Goal: Information Seeking & Learning: Learn about a topic

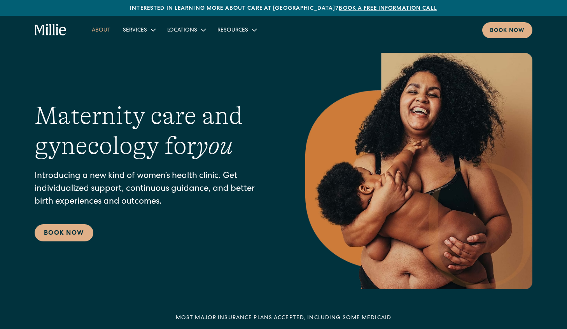
click at [98, 30] on link "About" at bounding box center [101, 29] width 31 height 13
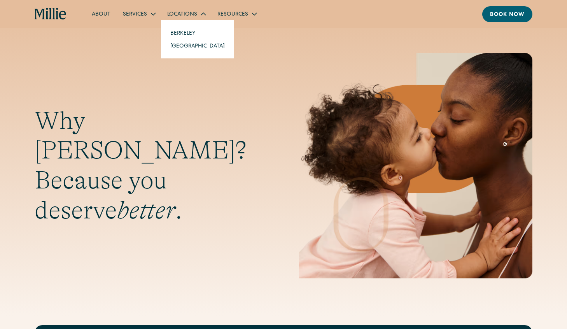
click at [184, 13] on div "Locations" at bounding box center [182, 15] width 30 height 8
click at [171, 15] on div "Locations" at bounding box center [182, 15] width 30 height 8
click at [185, 35] on link "Berkeley" at bounding box center [197, 32] width 67 height 13
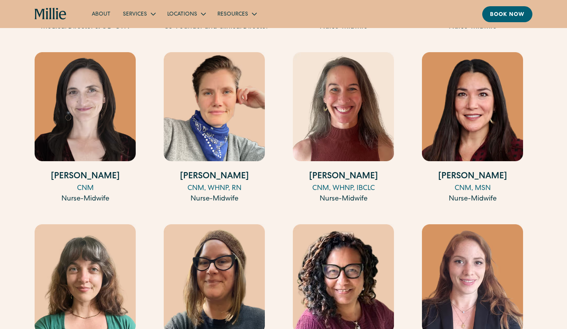
scroll to position [963, 0]
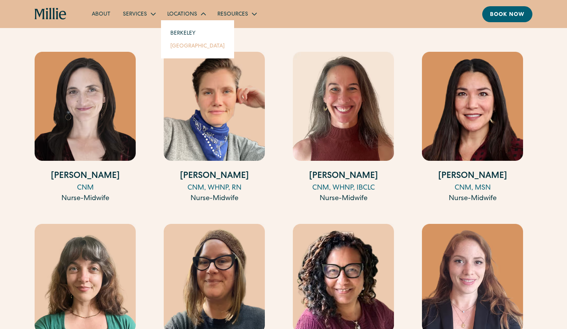
click at [188, 43] on link "[GEOGRAPHIC_DATA]" at bounding box center [197, 45] width 67 height 13
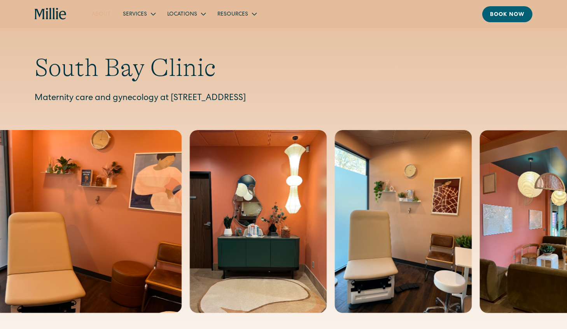
click at [98, 15] on link "About" at bounding box center [101, 13] width 31 height 13
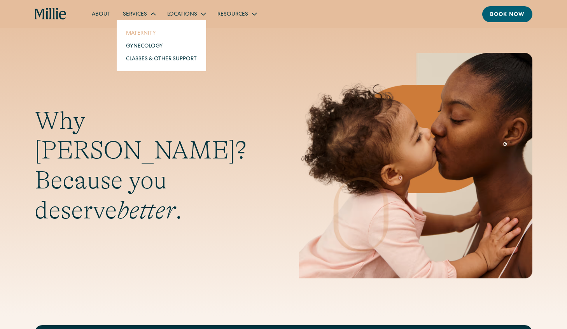
click at [141, 35] on link "Maternity" at bounding box center [161, 32] width 83 height 13
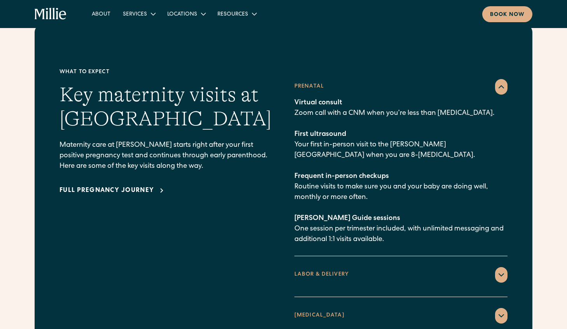
scroll to position [1195, 0]
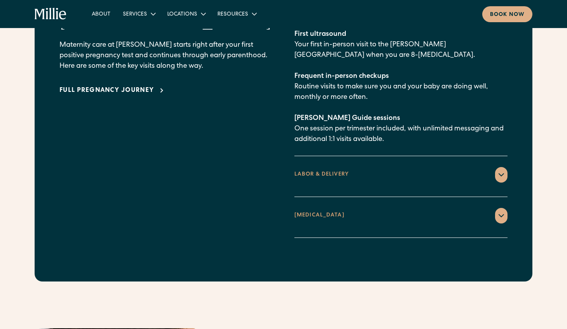
click at [338, 170] on div "LABOR & DELIVERY" at bounding box center [322, 174] width 54 height 8
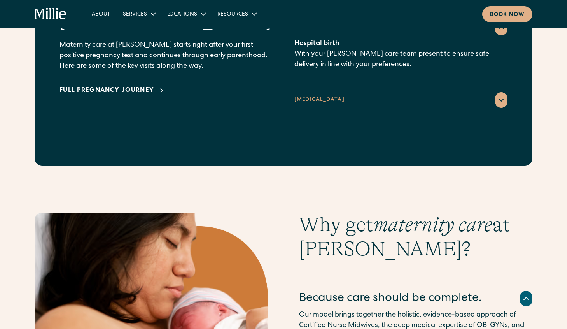
click at [323, 92] on div "[MEDICAL_DATA]" at bounding box center [401, 100] width 213 height 16
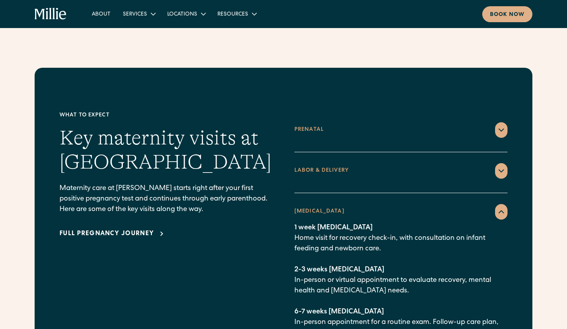
scroll to position [1052, 0]
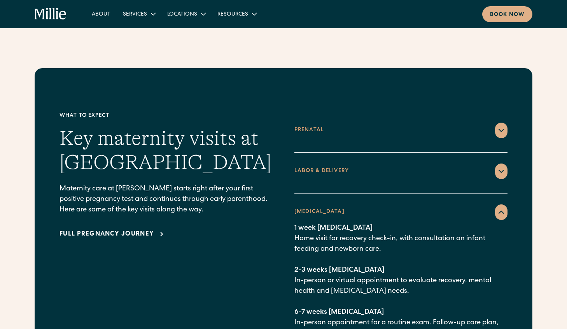
click at [317, 167] on div "LABOR & DELIVERY" at bounding box center [322, 171] width 54 height 8
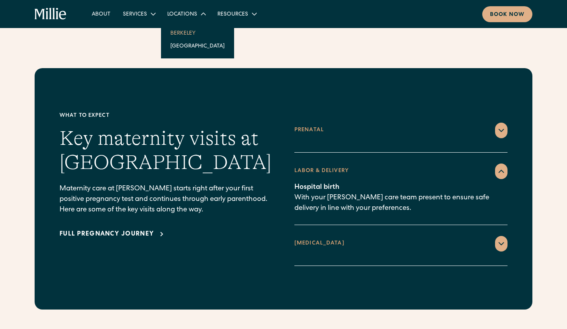
click at [172, 33] on link "Berkeley" at bounding box center [197, 32] width 67 height 13
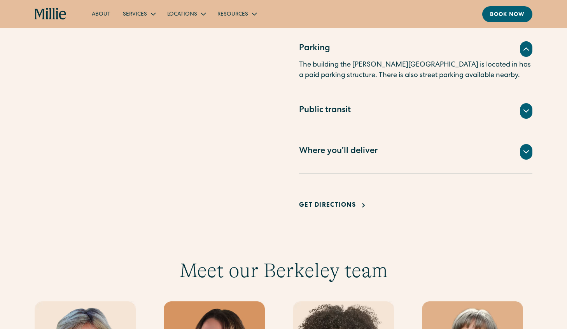
scroll to position [542, 0]
click at [323, 105] on div "Public transit" at bounding box center [325, 110] width 52 height 13
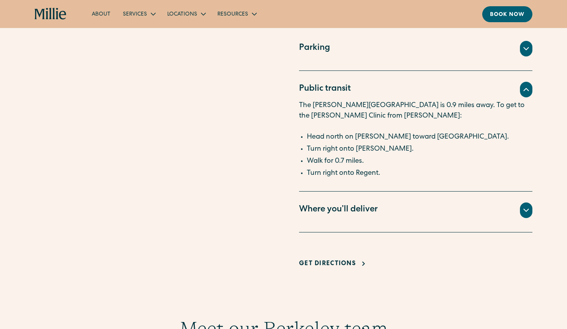
click at [349, 206] on div "Where you’ll deliver" at bounding box center [338, 210] width 79 height 13
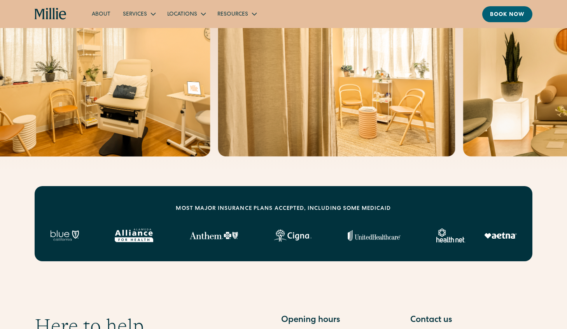
scroll to position [0, 0]
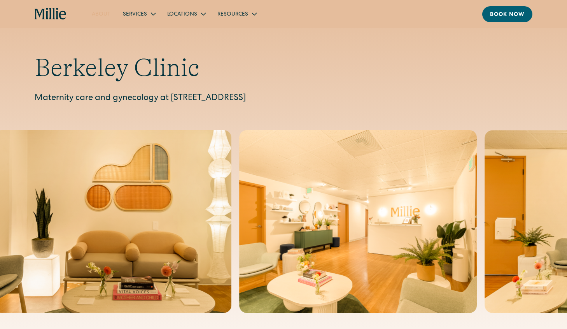
click at [102, 13] on link "About" at bounding box center [101, 13] width 31 height 13
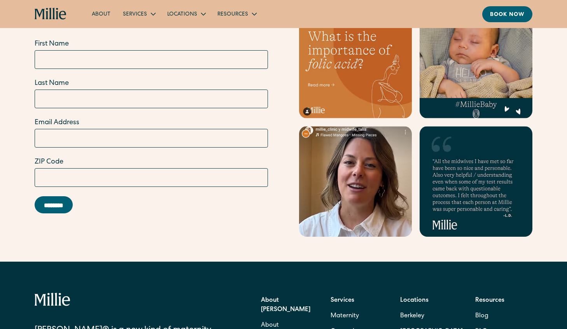
scroll to position [2507, 0]
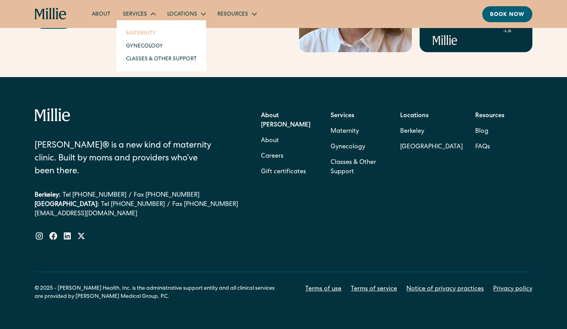
click at [142, 30] on link "Maternity" at bounding box center [161, 32] width 83 height 13
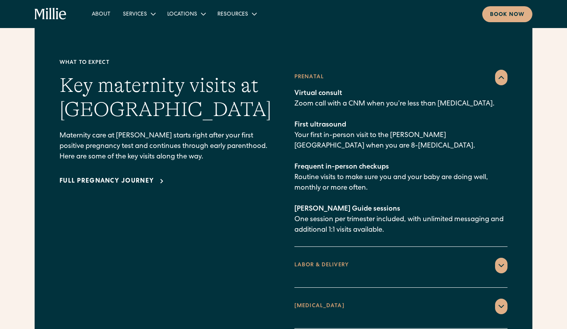
scroll to position [1105, 0]
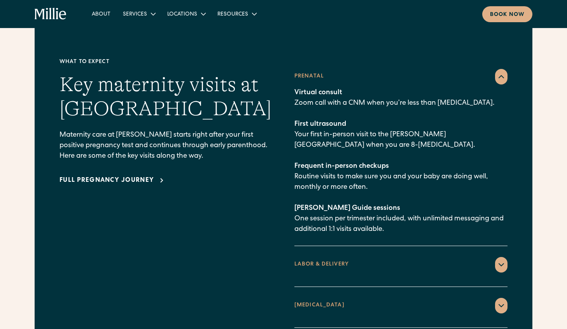
click at [297, 90] on p "Virtual consult Zoom call with a CNM when you’re less than [MEDICAL_DATA]. Firs…" at bounding box center [401, 161] width 213 height 147
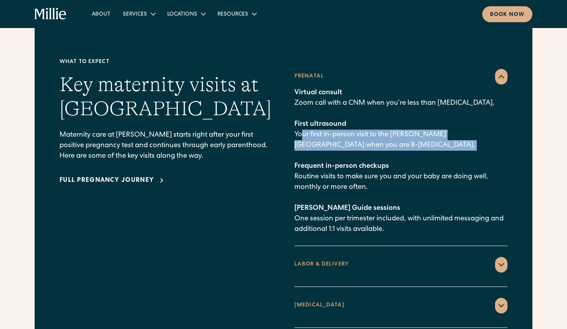
drag, startPoint x: 304, startPoint y: 121, endPoint x: 332, endPoint y: 146, distance: 38.0
click at [332, 146] on p "Virtual consult Zoom call with a CNM when you’re less than [MEDICAL_DATA]. Firs…" at bounding box center [401, 161] width 213 height 147
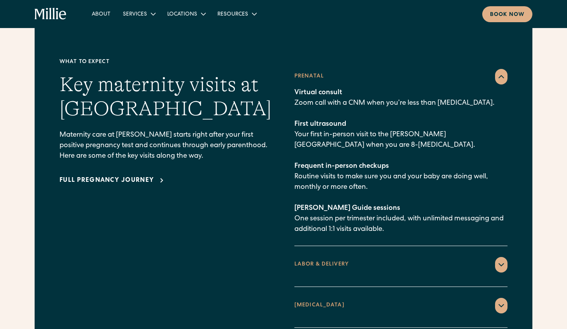
click at [346, 182] on p "Virtual consult Zoom call with a CNM when you’re less than [MEDICAL_DATA]. Firs…" at bounding box center [401, 161] width 213 height 147
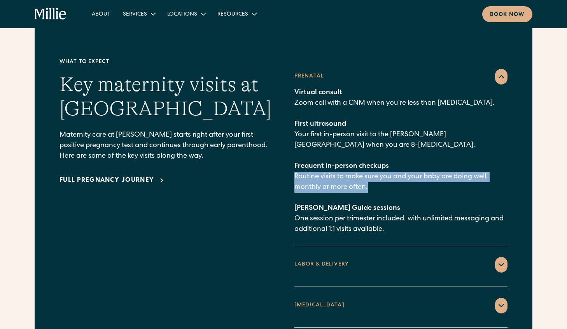
drag, startPoint x: 296, startPoint y: 162, endPoint x: 381, endPoint y: 193, distance: 90.4
click at [380, 174] on p "Virtual consult Zoom call with a CNM when you’re less than [MEDICAL_DATA]. Firs…" at bounding box center [401, 161] width 213 height 147
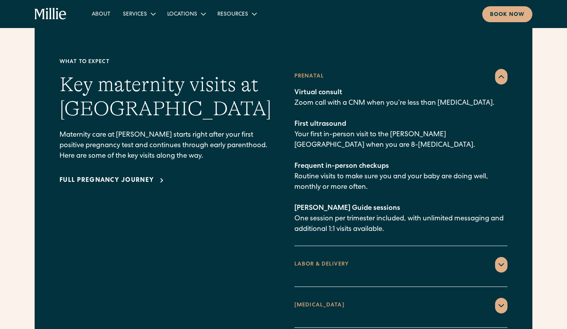
click at [368, 204] on p "Virtual consult Zoom call with a CNM when you’re less than 8 weeks pregnant. Fi…" at bounding box center [401, 161] width 213 height 147
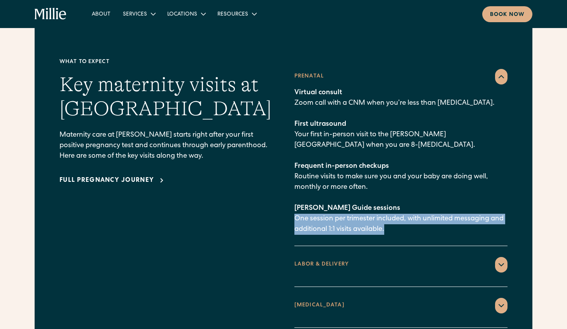
drag, startPoint x: 293, startPoint y: 206, endPoint x: 420, endPoint y: 216, distance: 126.8
click at [420, 216] on div "What to expect Key maternity visits at Millie Maternity care at Millie starts r…" at bounding box center [284, 193] width 448 height 270
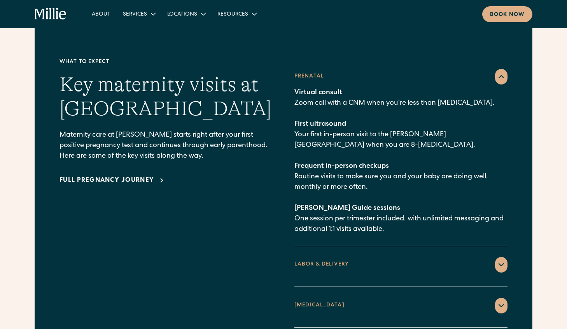
click at [323, 260] on div "LABOR & DELIVERY" at bounding box center [322, 264] width 54 height 8
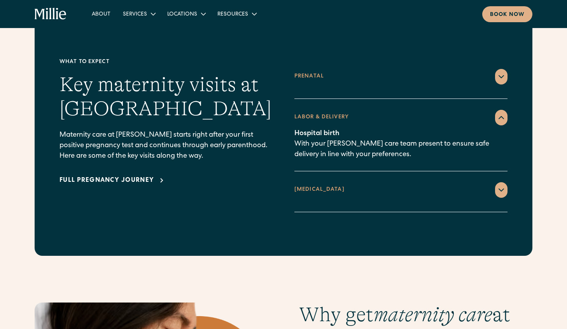
drag, startPoint x: 318, startPoint y: 213, endPoint x: 307, endPoint y: 175, distance: 39.4
click at [307, 177] on div "What to expect Key maternity visits at Millie Maternity care at Millie starts r…" at bounding box center [284, 134] width 498 height 241
click at [307, 186] on div "POSTPARTUM" at bounding box center [320, 190] width 50 height 8
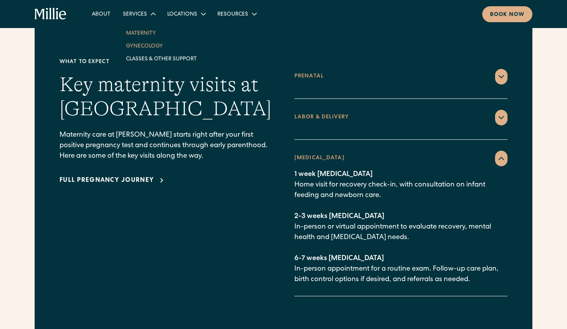
click at [149, 46] on link "Gynecology" at bounding box center [161, 45] width 83 height 13
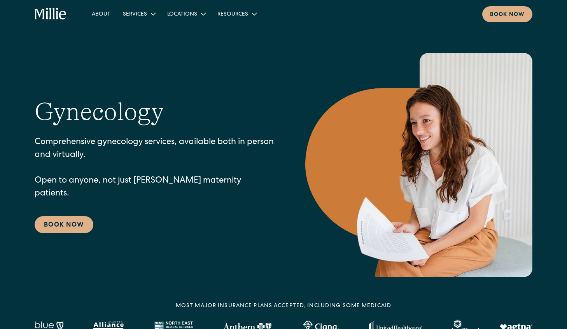
scroll to position [2, 0]
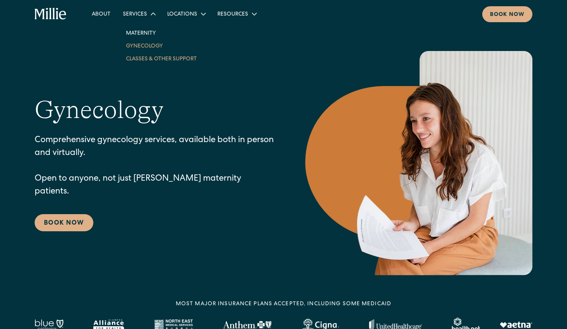
click at [157, 57] on link "Classes & Other Support" at bounding box center [161, 58] width 83 height 13
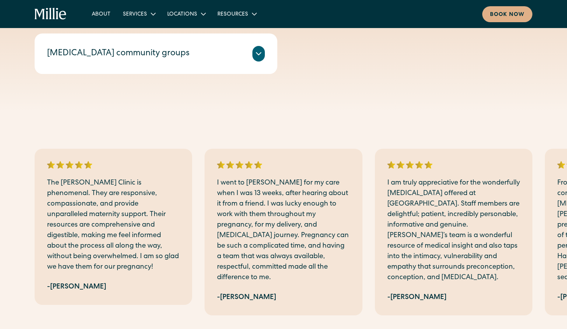
scroll to position [437, 0]
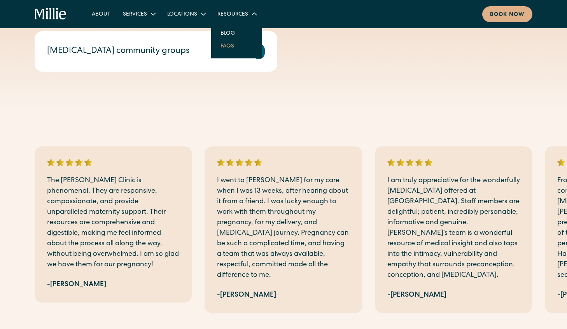
click at [219, 47] on link "FAQs" at bounding box center [227, 45] width 26 height 13
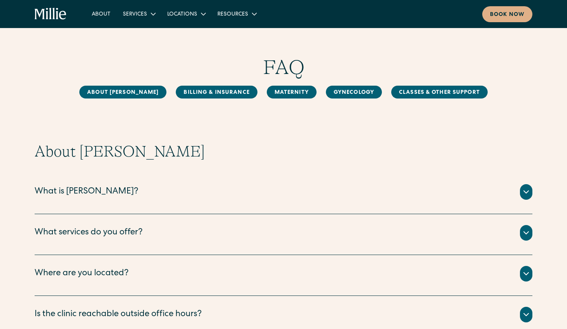
scroll to position [7, 0]
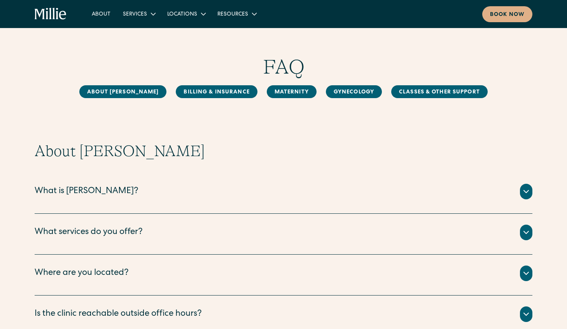
click at [75, 186] on div "What is [PERSON_NAME]?" at bounding box center [87, 191] width 104 height 13
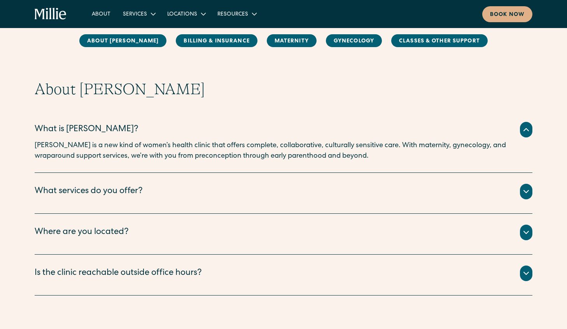
scroll to position [70, 0]
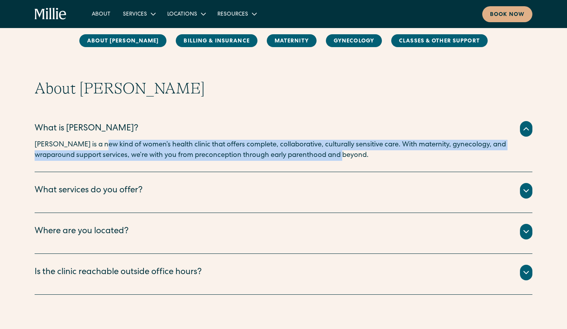
drag, startPoint x: 93, startPoint y: 148, endPoint x: 356, endPoint y: 155, distance: 262.8
click at [356, 155] on p "[PERSON_NAME] is a new kind of women’s health clinic that offers complete, coll…" at bounding box center [284, 150] width 498 height 21
click at [349, 159] on p "[PERSON_NAME] is a new kind of women’s health clinic that offers complete, coll…" at bounding box center [284, 150] width 498 height 21
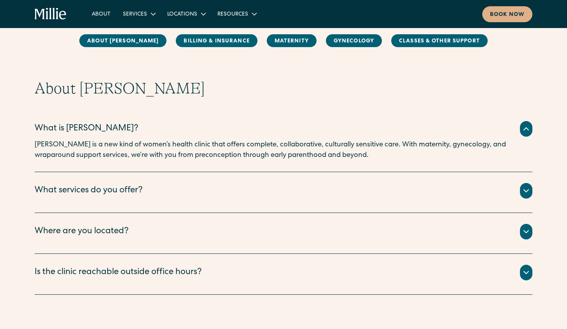
click at [114, 190] on div "What services do you offer?" at bounding box center [89, 190] width 108 height 13
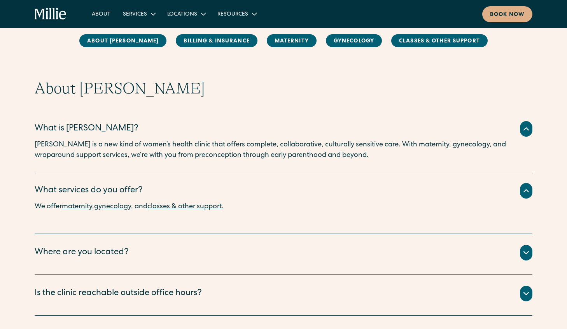
click at [111, 257] on div "Where are you located?" at bounding box center [82, 252] width 94 height 13
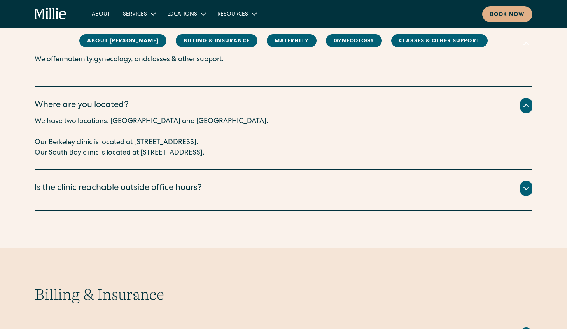
click at [102, 191] on div "Is the clinic reachable outside office hours?" at bounding box center [118, 188] width 167 height 13
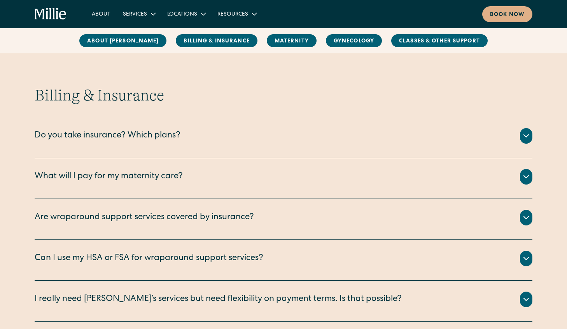
scroll to position [459, 0]
click at [100, 137] on div "Do you take insurance? Which plans?" at bounding box center [108, 135] width 146 height 13
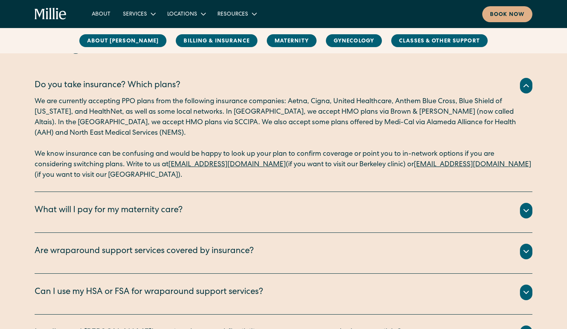
scroll to position [512, 0]
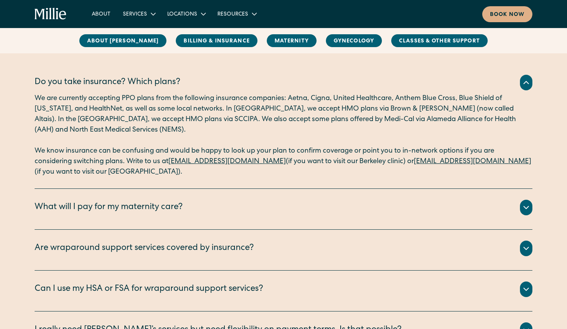
click at [144, 210] on div "What will I pay for my maternity care?" at bounding box center [109, 207] width 148 height 13
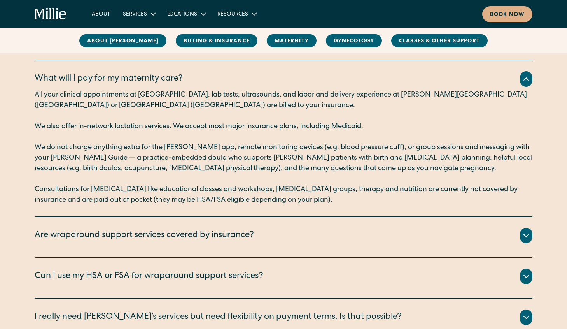
scroll to position [641, 0]
click at [144, 234] on div "Are wraparound support services covered by insurance?" at bounding box center [145, 235] width 220 height 13
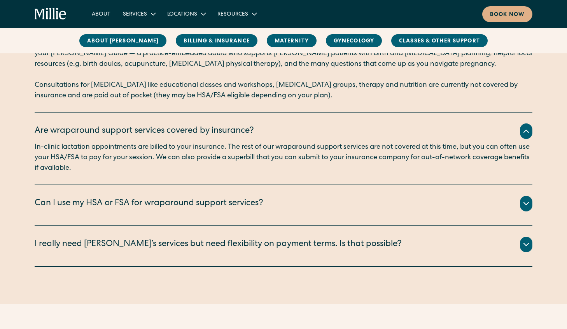
scroll to position [747, 0]
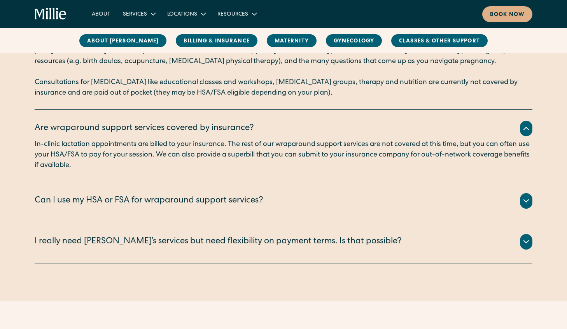
click at [160, 202] on div "Can I use my HSA or FSA for wraparound support services?" at bounding box center [149, 201] width 229 height 13
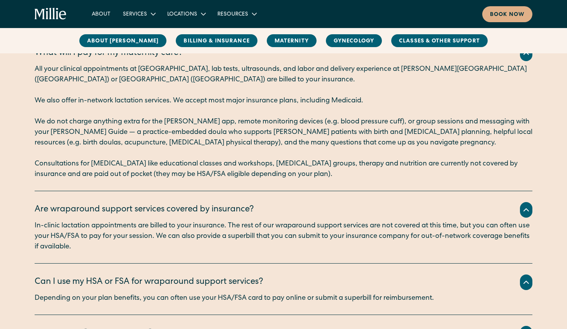
scroll to position [664, 0]
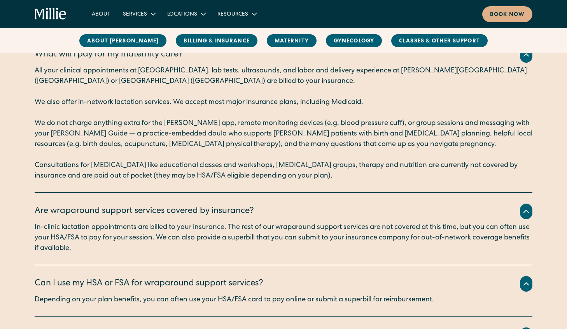
click at [98, 135] on p "We do not charge anything extra for the Millie app, remote monitoring devices (…" at bounding box center [284, 134] width 498 height 32
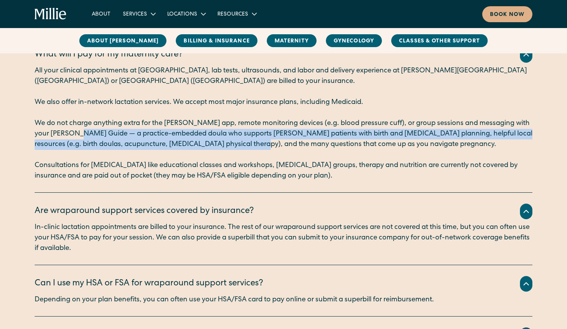
drag, startPoint x: 64, startPoint y: 134, endPoint x: 251, endPoint y: 145, distance: 187.9
click at [251, 145] on p "We do not charge anything extra for the [PERSON_NAME] app, remote monitoring de…" at bounding box center [284, 134] width 498 height 32
click at [230, 146] on p "We do not charge anything extra for the [PERSON_NAME] app, remote monitoring de…" at bounding box center [284, 134] width 498 height 32
drag, startPoint x: 65, startPoint y: 134, endPoint x: 171, endPoint y: 146, distance: 106.6
click at [171, 146] on p "We do not charge anything extra for the [PERSON_NAME] app, remote monitoring de…" at bounding box center [284, 134] width 498 height 32
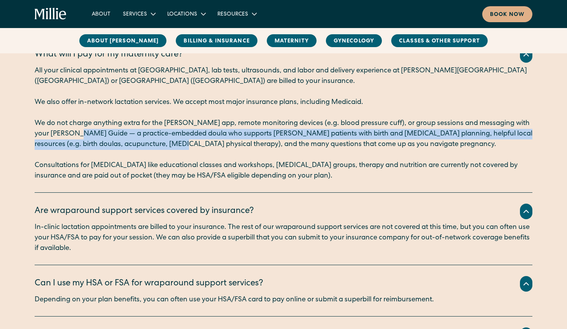
copy p "a practice-embedded doula who supports Millie patients with birth and postpartu…"
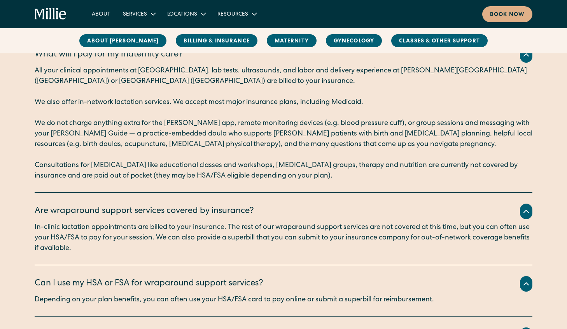
click at [162, 223] on p "In-clinic lactation appointments are billed to your insurance. The rest of our …" at bounding box center [284, 238] width 498 height 32
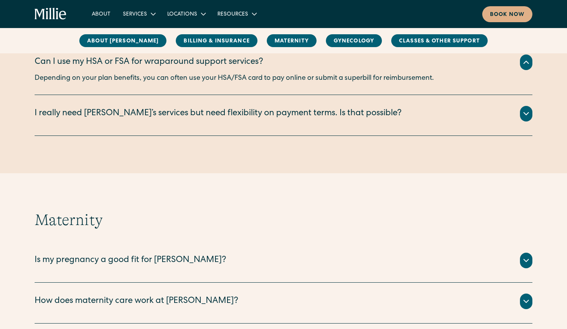
scroll to position [1010, 0]
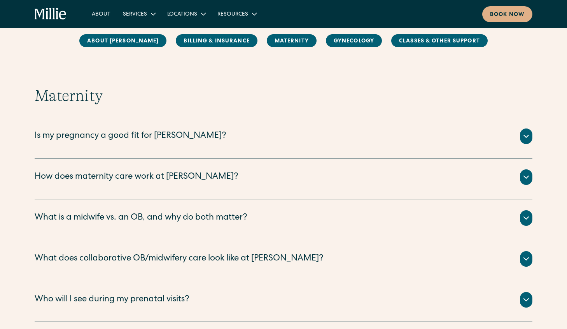
click at [140, 136] on div "Is my pregnancy a good fit for [PERSON_NAME]?" at bounding box center [131, 136] width 192 height 13
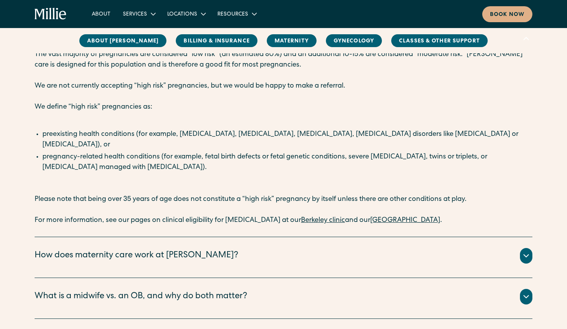
scroll to position [1053, 0]
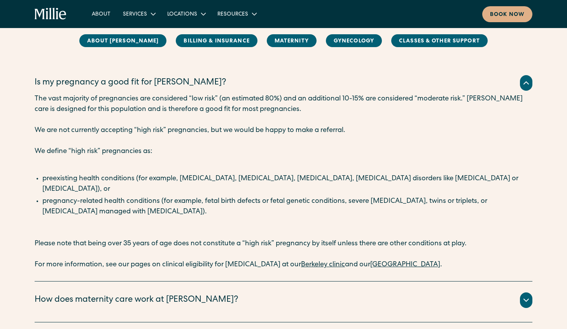
click at [111, 294] on div "How does maternity care work at [PERSON_NAME]?" at bounding box center [137, 300] width 204 height 13
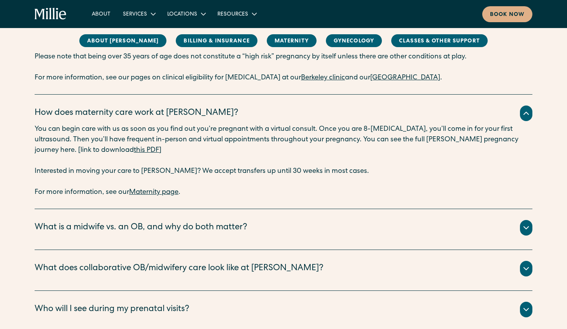
scroll to position [1251, 0]
click at [117, 221] on div "What is a midwife vs. an OB, and why do both matter?" at bounding box center [141, 227] width 213 height 13
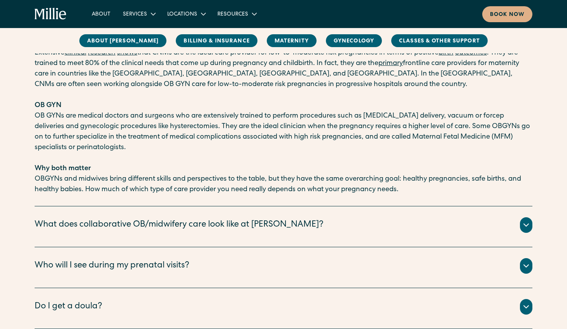
scroll to position [1494, 0]
click at [117, 218] on div "What does collaborative OB/midwifery care look like at [PERSON_NAME]?" at bounding box center [179, 224] width 289 height 13
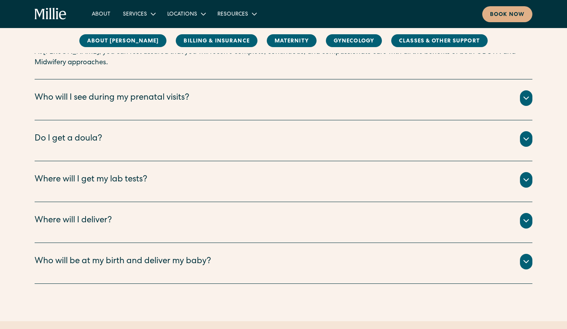
scroll to position [1830, 0]
click at [79, 132] on div "Do I get a doula?" at bounding box center [69, 138] width 68 height 13
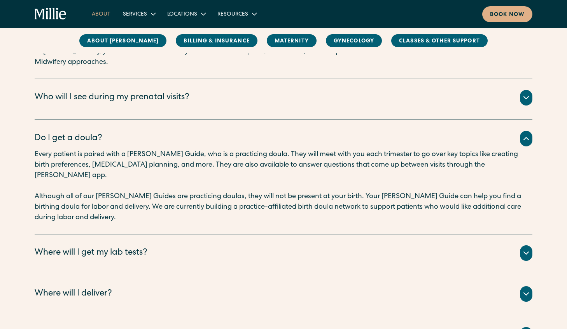
click at [98, 16] on link "About" at bounding box center [101, 13] width 31 height 13
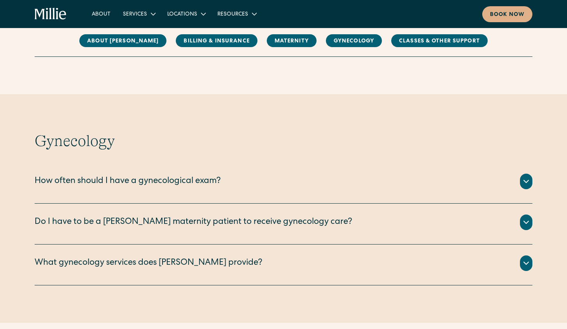
scroll to position [2130, 0]
click at [172, 162] on div "How often should I have a gynecological exam? An annual wellness exam is recomm…" at bounding box center [284, 182] width 498 height 41
click at [176, 175] on div "How often should I have a gynecological exam?" at bounding box center [128, 181] width 186 height 13
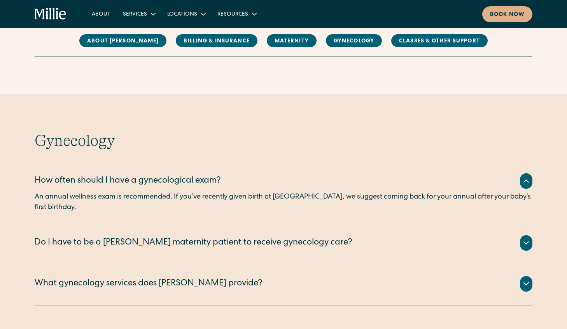
scroll to position [2175, 0]
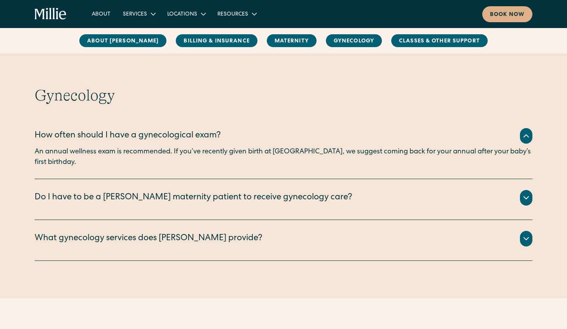
click at [176, 191] on div "Do I have to be a [PERSON_NAME] maternity patient to receive gynecology care?" at bounding box center [194, 197] width 318 height 13
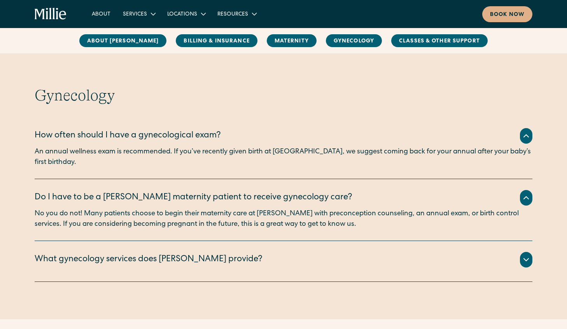
click at [167, 253] on div "What gynecology services does [PERSON_NAME] provide?" at bounding box center [149, 259] width 228 height 13
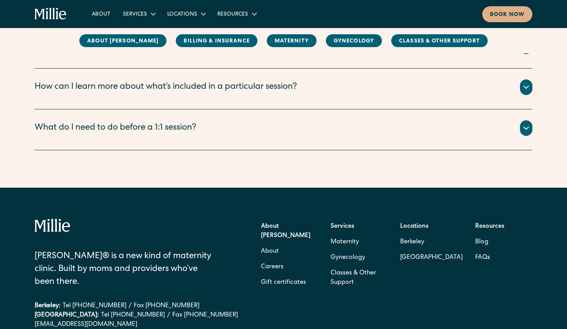
scroll to position [2735, 0]
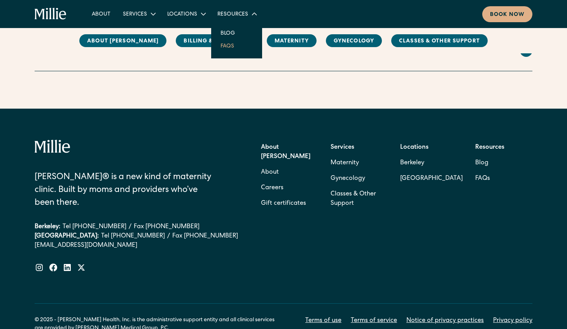
click at [226, 44] on link "FAQs" at bounding box center [227, 45] width 26 height 13
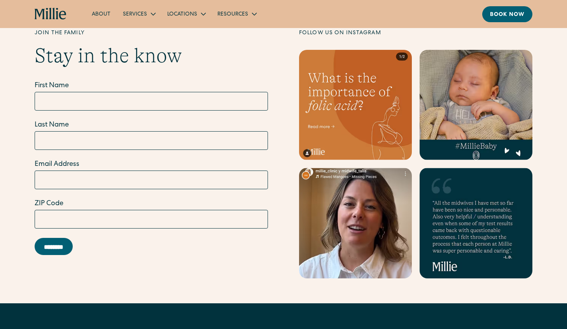
scroll to position [2507, 0]
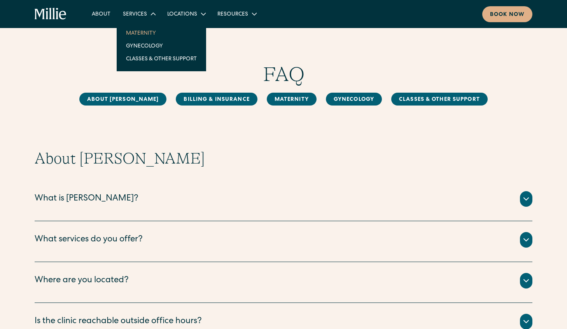
click at [138, 32] on link "Maternity" at bounding box center [161, 32] width 83 height 13
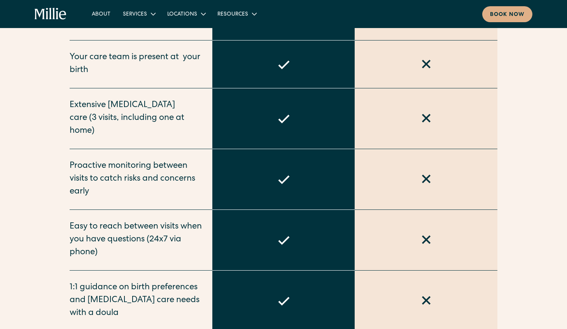
scroll to position [558, 0]
